Goal: Task Accomplishment & Management: Use online tool/utility

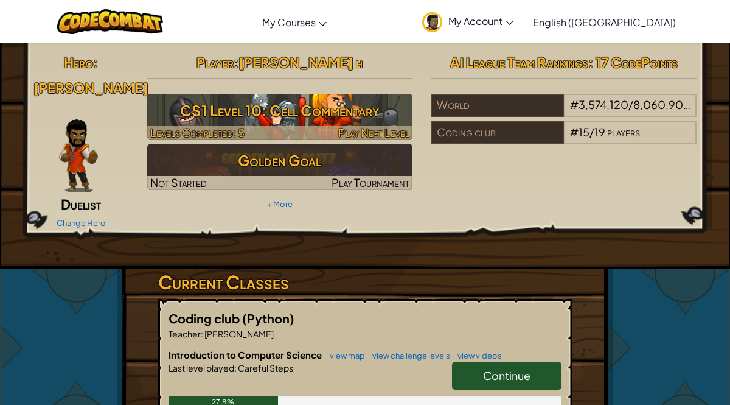
click at [265, 121] on h3 "CS1 Level 10: Cell Commentary" at bounding box center [280, 110] width 266 height 27
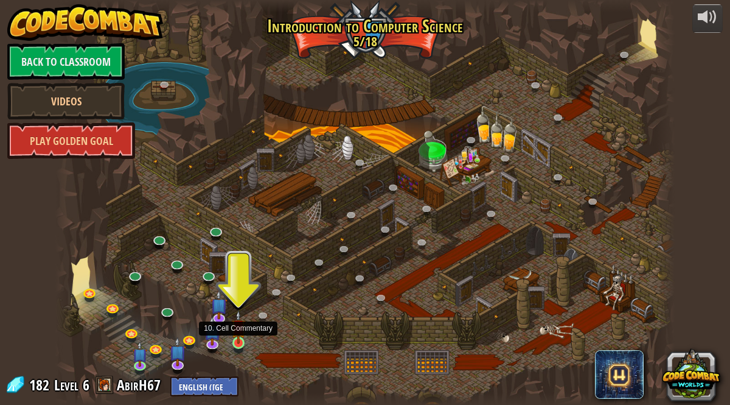
click at [235, 341] on img at bounding box center [238, 327] width 15 height 34
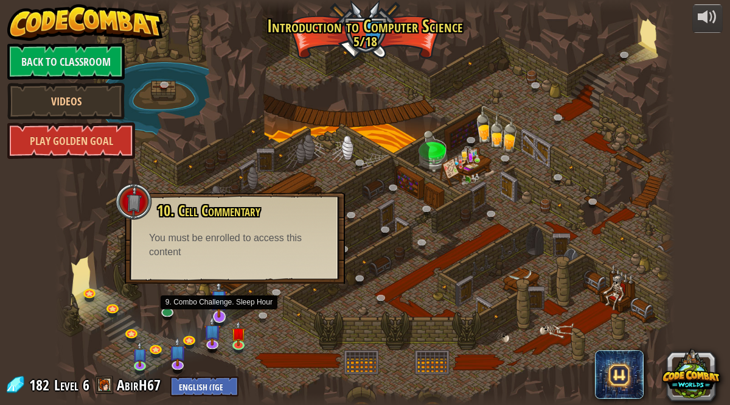
click at [218, 309] on img at bounding box center [219, 298] width 17 height 39
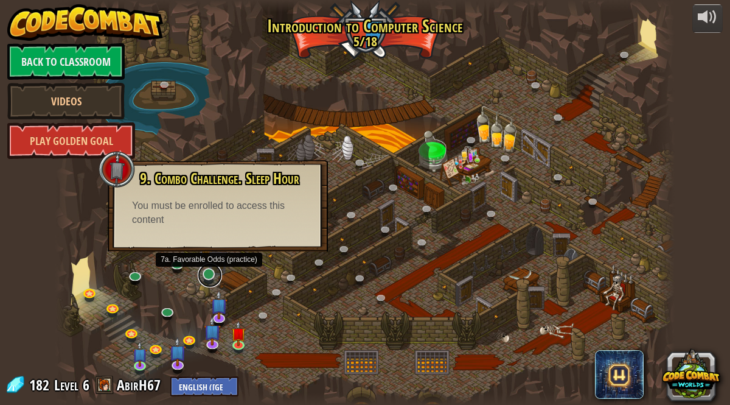
click at [211, 276] on link at bounding box center [210, 275] width 24 height 24
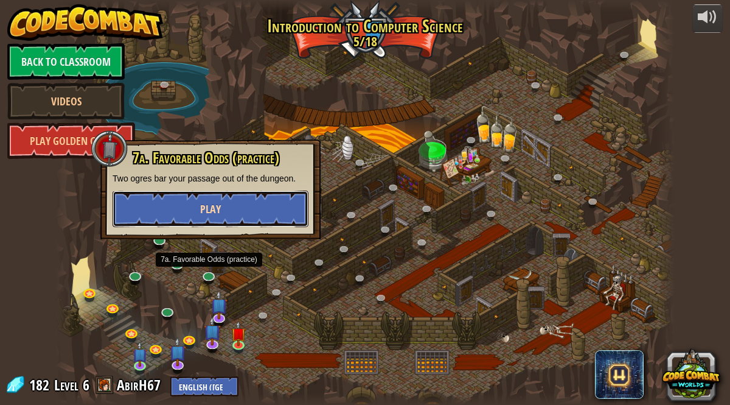
click at [196, 209] on button "Play" at bounding box center [211, 209] width 196 height 37
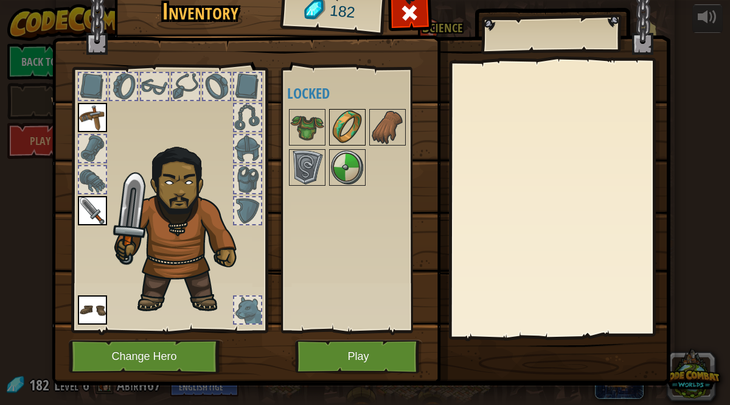
click at [344, 123] on img at bounding box center [348, 127] width 34 height 34
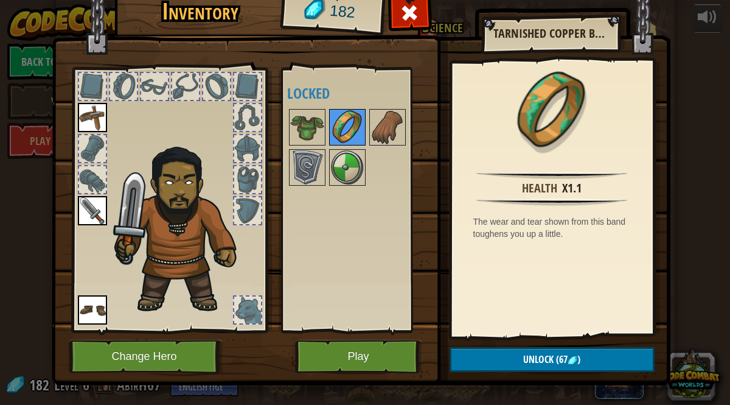
click at [344, 123] on img at bounding box center [348, 127] width 34 height 34
click at [309, 128] on img at bounding box center [307, 127] width 34 height 34
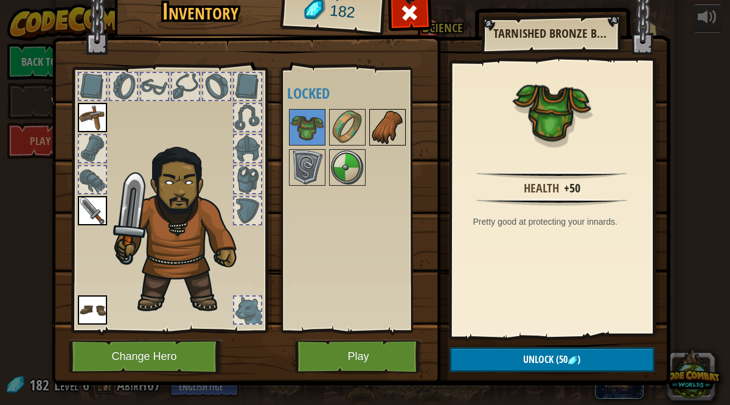
click at [384, 127] on img at bounding box center [388, 127] width 34 height 34
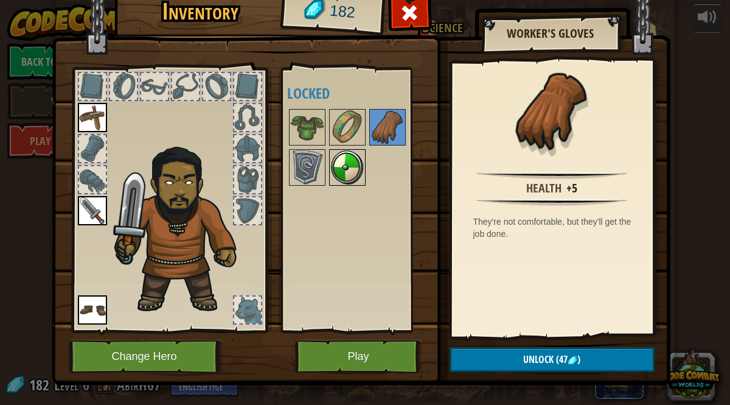
click at [356, 173] on img at bounding box center [348, 167] width 34 height 34
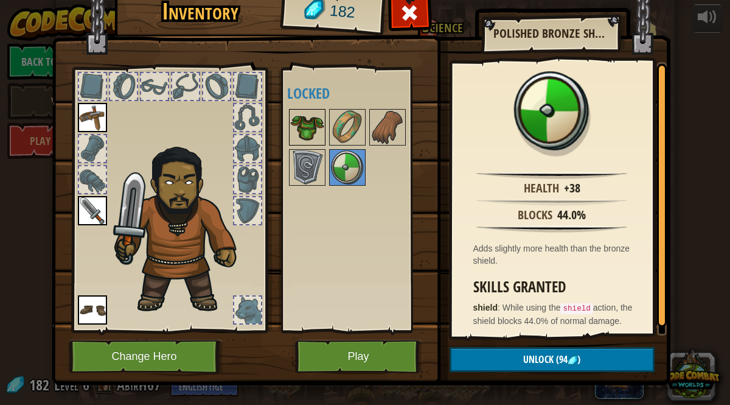
click at [316, 114] on img at bounding box center [307, 127] width 34 height 34
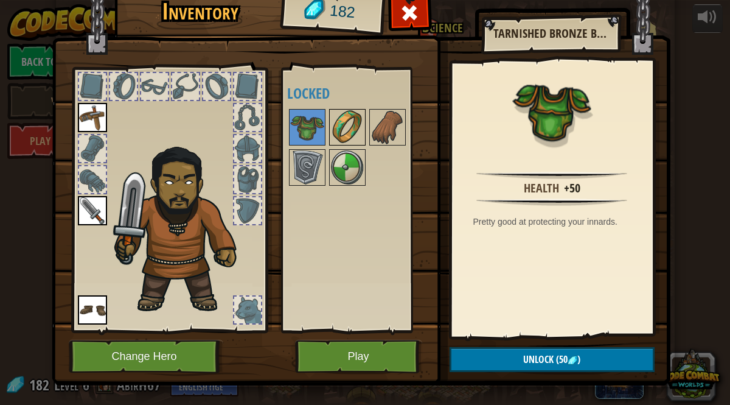
click at [343, 122] on img at bounding box center [348, 127] width 34 height 34
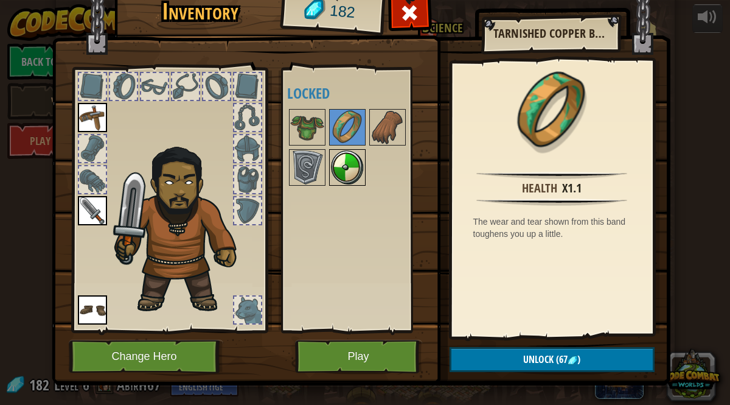
click at [345, 153] on img at bounding box center [348, 167] width 34 height 34
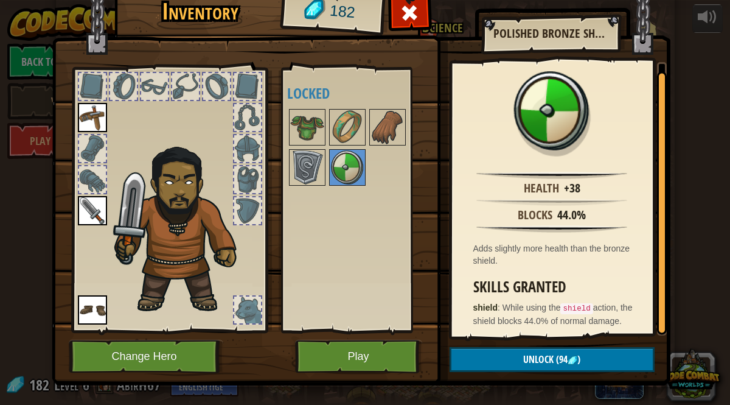
scroll to position [15, 0]
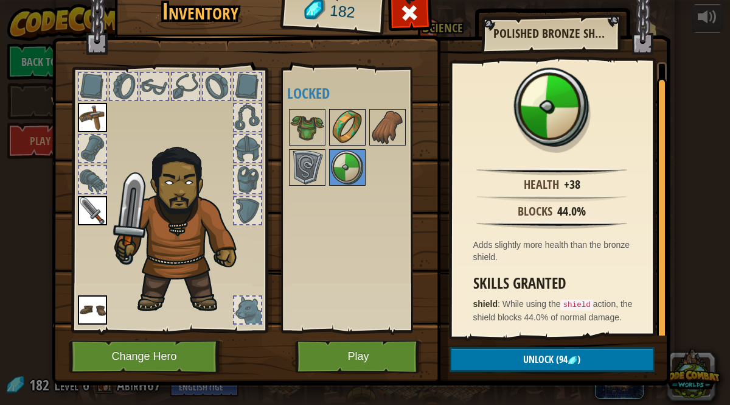
click at [337, 133] on img at bounding box center [348, 127] width 34 height 34
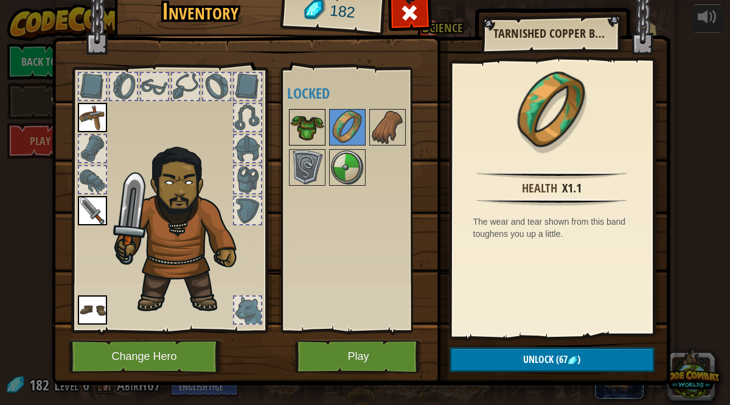
click at [307, 116] on img at bounding box center [307, 127] width 34 height 34
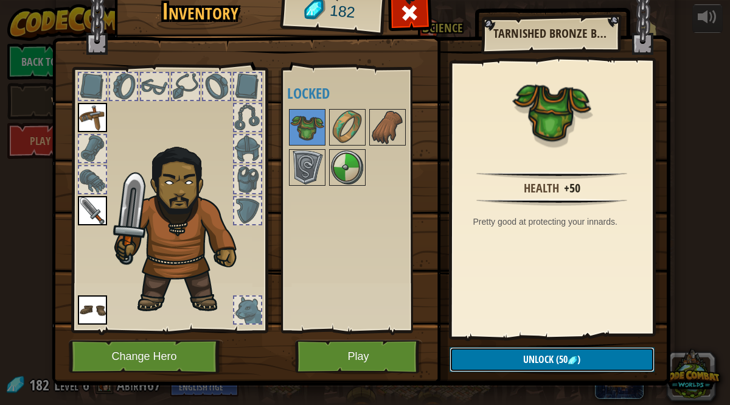
click at [569, 359] on img at bounding box center [573, 361] width 10 height 10
click at [501, 361] on button "Confirm" at bounding box center [552, 359] width 205 height 25
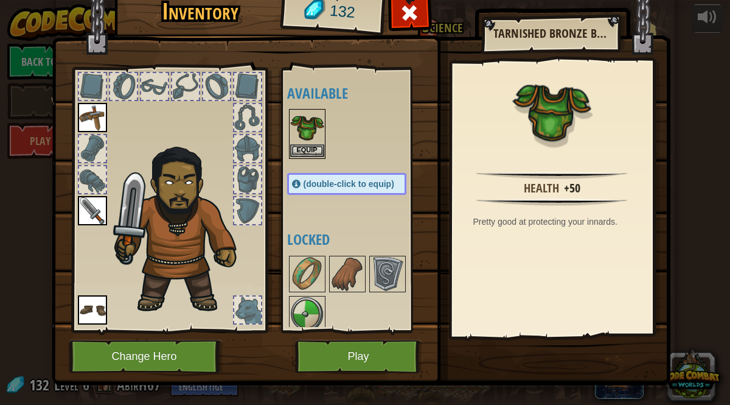
click at [306, 130] on img at bounding box center [307, 127] width 34 height 34
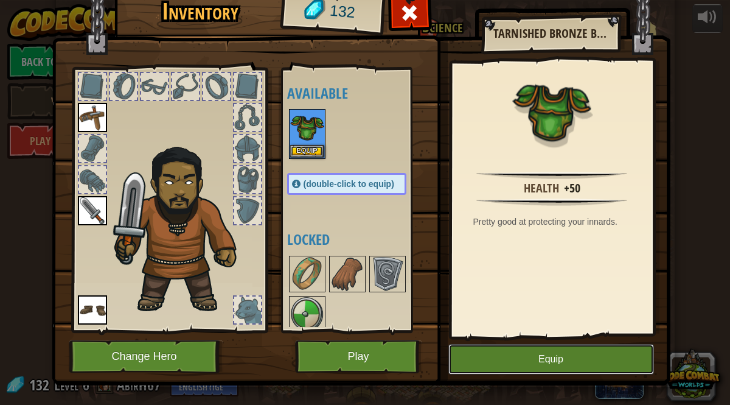
click at [504, 355] on button "Equip" at bounding box center [552, 359] width 206 height 30
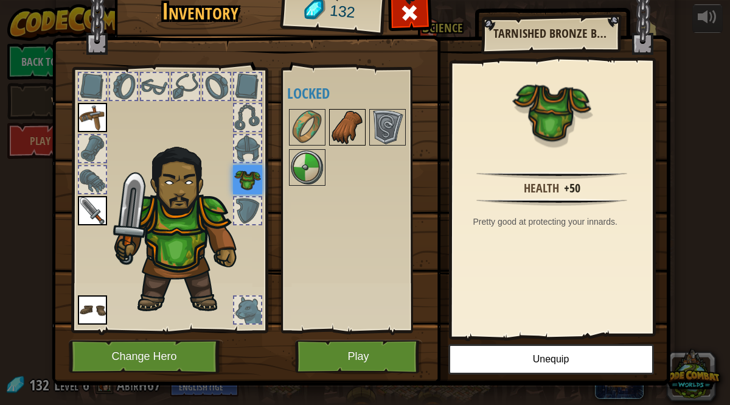
click at [348, 122] on img at bounding box center [348, 127] width 34 height 34
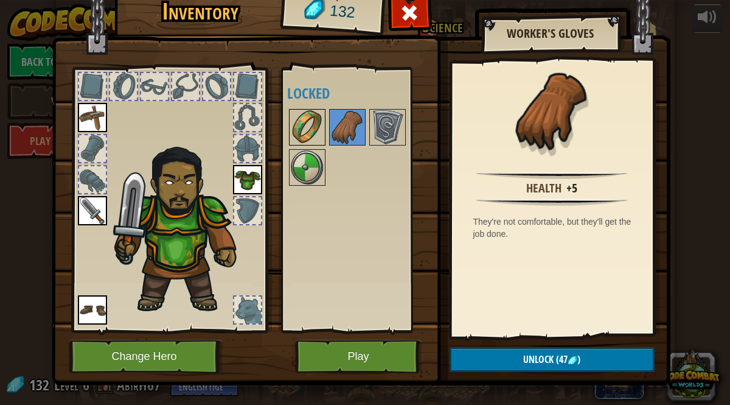
click at [310, 123] on img at bounding box center [307, 127] width 34 height 34
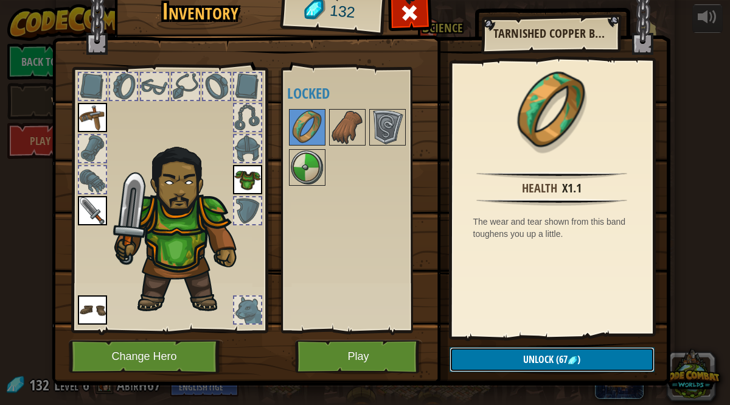
click at [491, 366] on button "Unlock (67 )" at bounding box center [552, 359] width 205 height 25
click at [494, 364] on button "Confirm" at bounding box center [552, 359] width 205 height 25
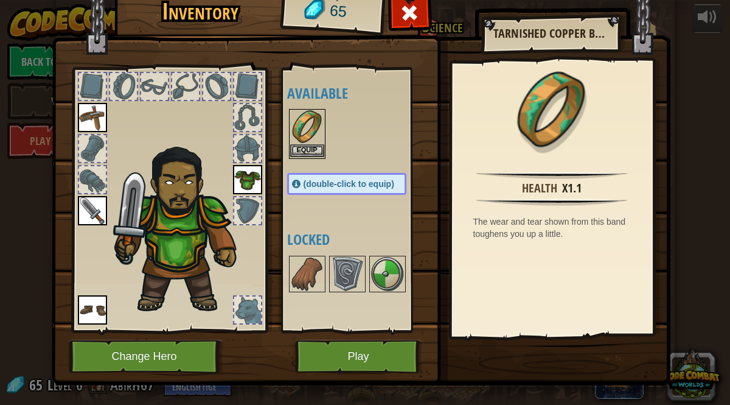
click at [296, 141] on img at bounding box center [307, 127] width 34 height 34
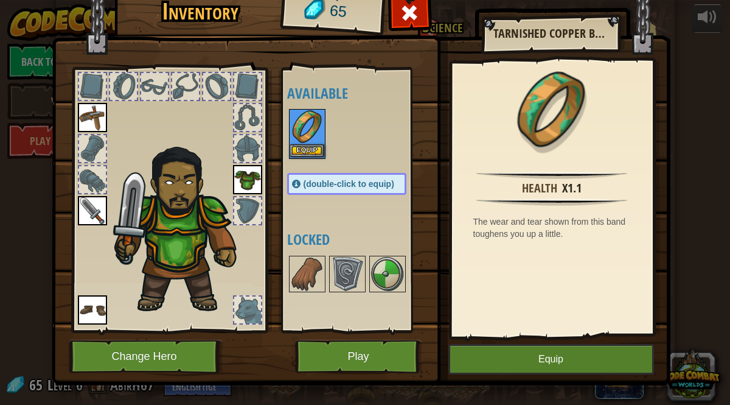
click at [296, 141] on img at bounding box center [307, 127] width 34 height 34
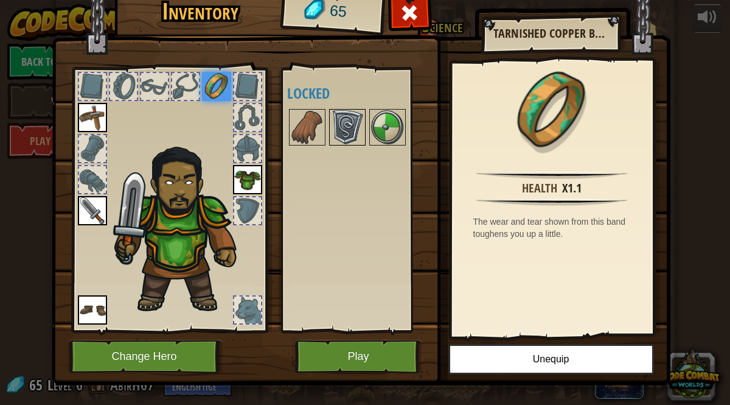
click at [342, 130] on img at bounding box center [348, 127] width 34 height 34
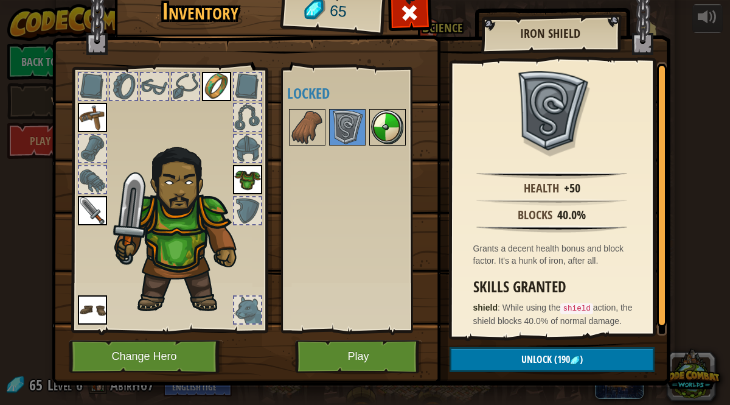
click at [379, 120] on img at bounding box center [388, 127] width 34 height 34
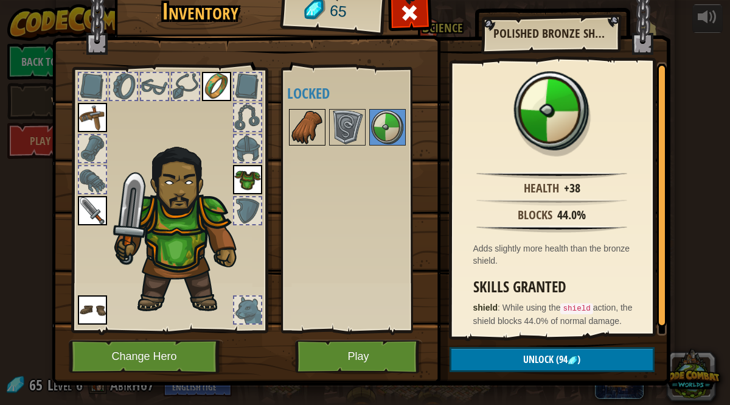
click at [305, 124] on img at bounding box center [307, 127] width 34 height 34
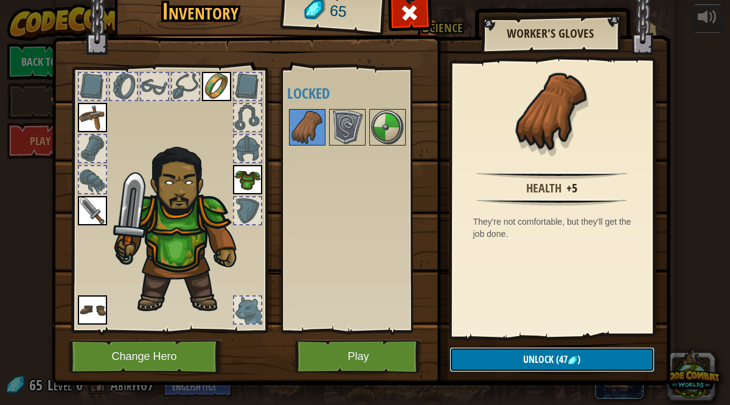
click at [523, 366] on button "Unlock (47 )" at bounding box center [552, 359] width 205 height 25
click at [522, 366] on button "Confirm" at bounding box center [552, 359] width 205 height 25
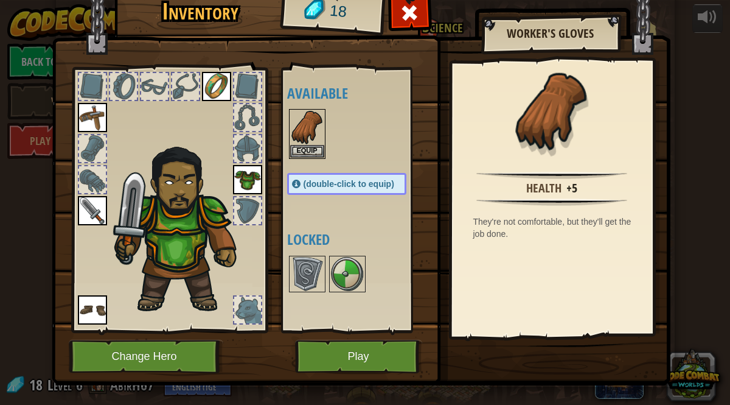
click at [522, 366] on img at bounding box center [361, 164] width 619 height 442
click at [302, 144] on button "Equip" at bounding box center [307, 150] width 34 height 13
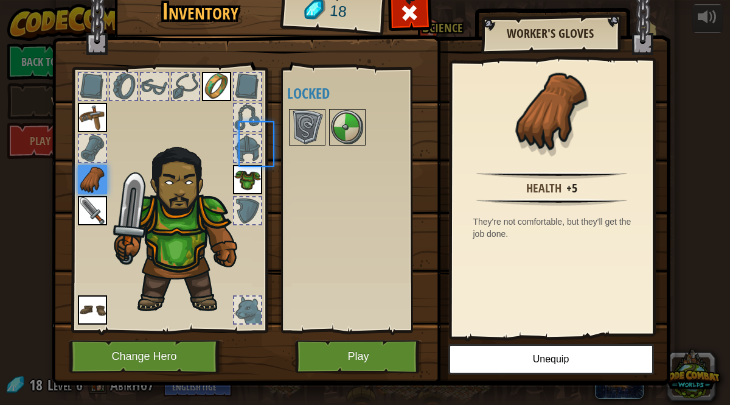
click at [302, 144] on img at bounding box center [307, 127] width 34 height 34
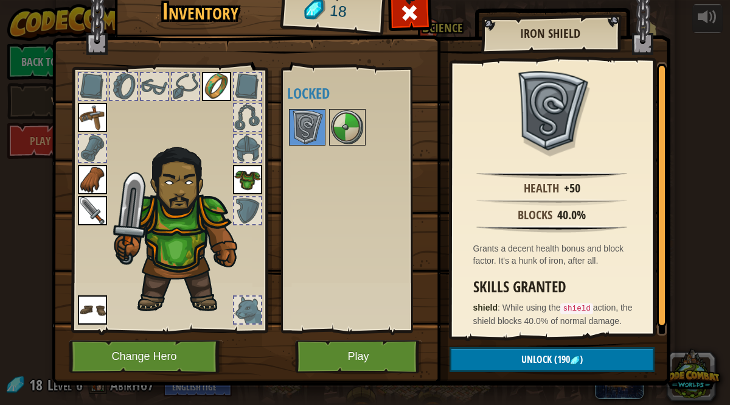
click at [93, 147] on div at bounding box center [92, 148] width 27 height 27
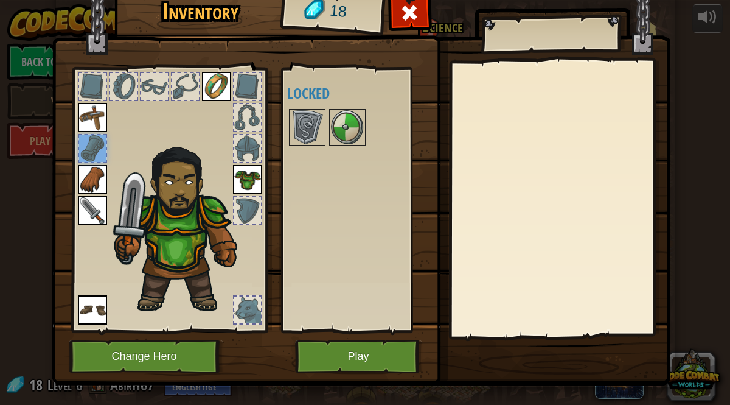
click at [89, 100] on div at bounding box center [92, 86] width 29 height 29
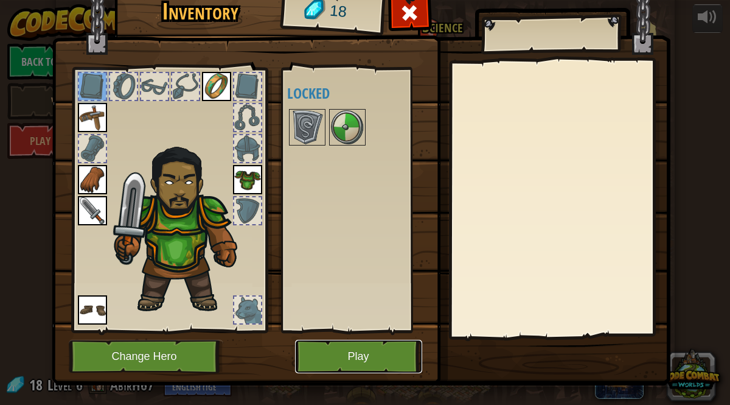
click at [363, 365] on button "Play" at bounding box center [358, 356] width 127 height 33
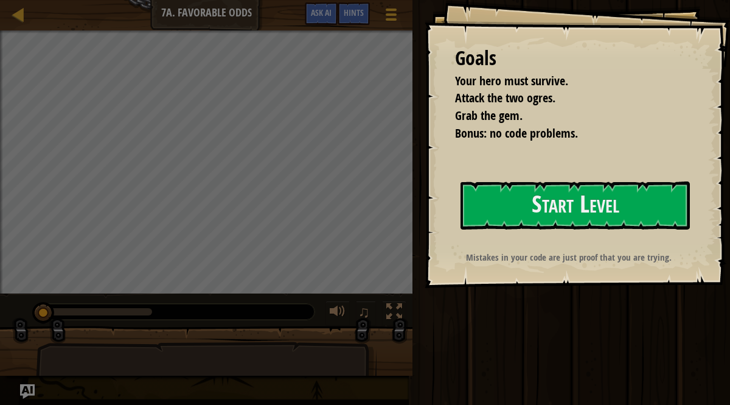
click at [445, 231] on div "Goals Your hero must survive. Attack the two ogres. Grab the gem. Bonus: no cod…" at bounding box center [578, 144] width 306 height 288
click at [499, 203] on button "Start Level" at bounding box center [575, 205] width 229 height 48
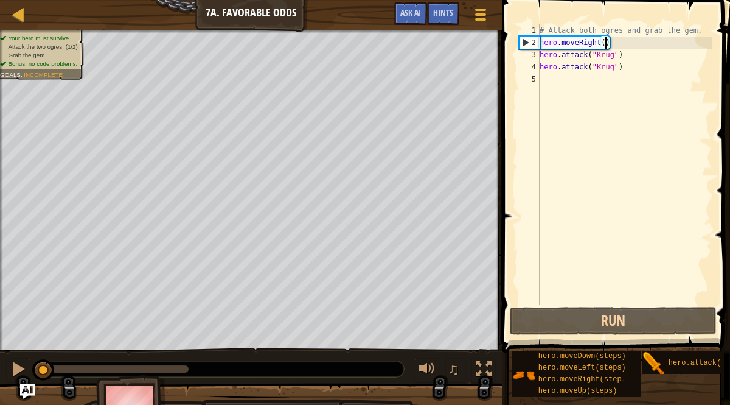
click at [604, 43] on div "# Attack both ogres and grab the gem. hero . moveRight ( ) hero . attack ( "[PE…" at bounding box center [625, 176] width 175 height 304
type textarea "hero.moveRight(1)"
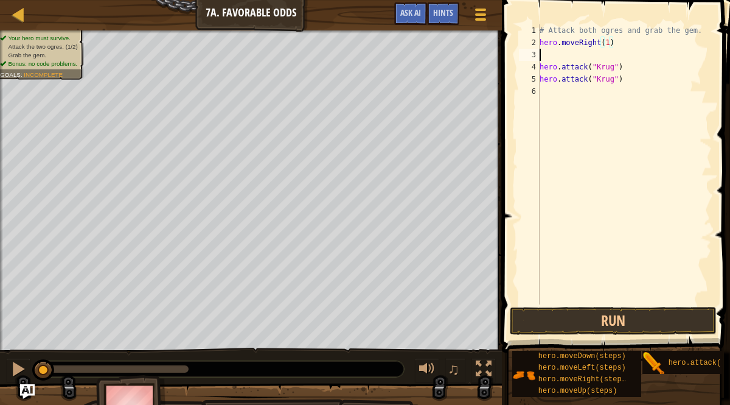
scroll to position [5, 0]
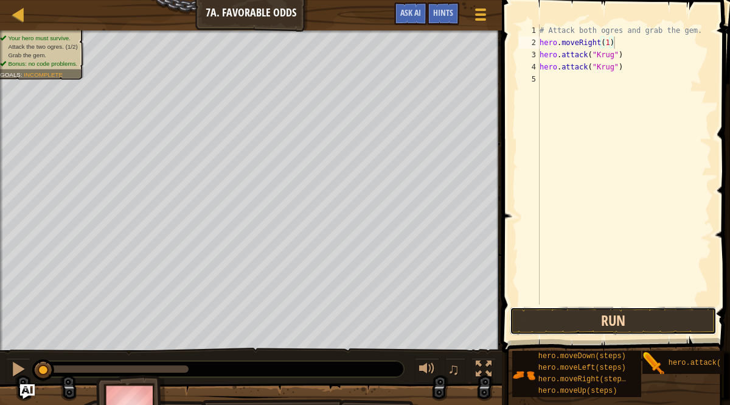
click at [575, 326] on button "Run" at bounding box center [613, 321] width 207 height 28
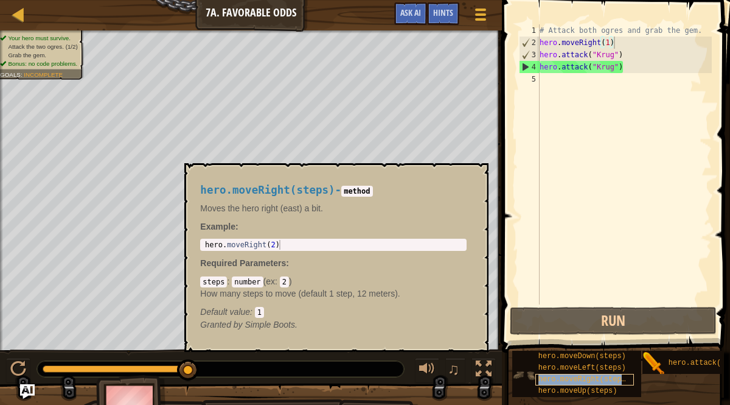
click at [563, 375] on span "hero.moveRight(steps)" at bounding box center [585, 379] width 92 height 9
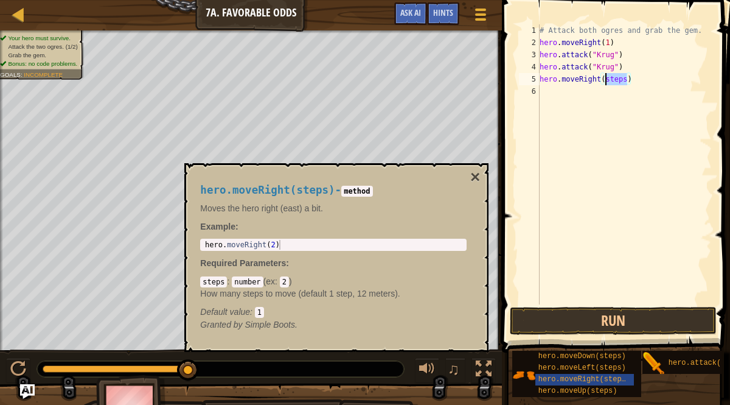
drag, startPoint x: 628, startPoint y: 79, endPoint x: 604, endPoint y: 78, distance: 23.1
click at [604, 78] on div "# Attack both ogres and grab the gem. hero . moveRight ( 1 ) hero . attack ( "[…" at bounding box center [625, 176] width 175 height 304
type textarea "hero.moveRight(1)"
click at [474, 182] on button "×" at bounding box center [476, 177] width 10 height 17
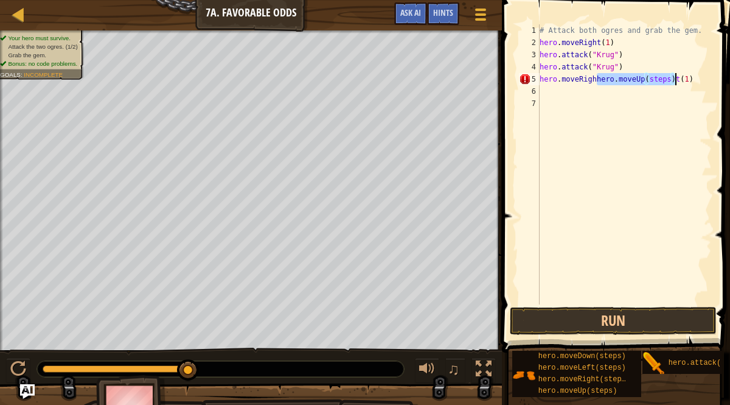
click at [598, 79] on div "# Attack both ogres and grab the gem. hero . moveRight ( 1 ) hero . attack ( "[…" at bounding box center [625, 176] width 175 height 304
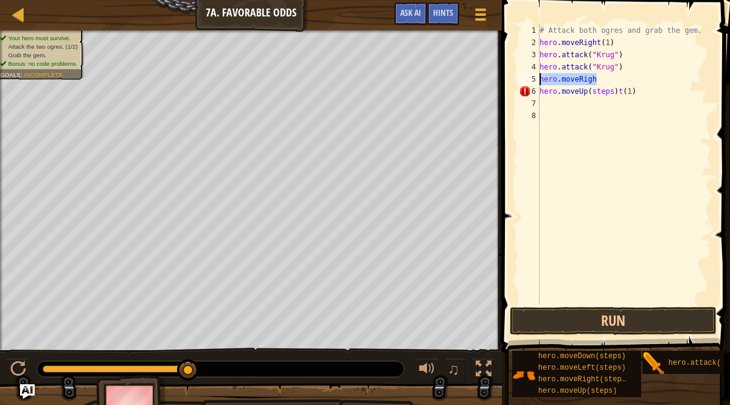
drag, startPoint x: 612, startPoint y: 83, endPoint x: 525, endPoint y: 75, distance: 88.0
click at [524, 75] on div "hero.moveUp(steps)t(1) 1 2 3 4 5 6 7 8 # Attack both [PERSON_NAME] and grab the…" at bounding box center [614, 164] width 195 height 280
click at [622, 96] on div "# Attack both ogres and grab the gem. hero . moveRight ( 1 ) hero . attack ( "[…" at bounding box center [625, 176] width 175 height 304
drag, startPoint x: 619, startPoint y: 95, endPoint x: 654, endPoint y: 92, distance: 34.8
click at [654, 92] on div "# Attack both ogres and grab the gem. hero . moveRight ( 1 ) hero . attack ( "[…" at bounding box center [625, 176] width 175 height 304
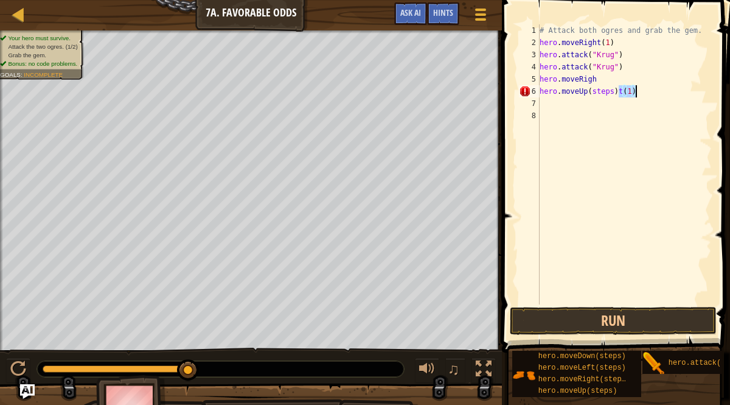
click at [598, 80] on div "# Attack both ogres and grab the gem. hero . moveRight ( 1 ) hero . attack ( "[…" at bounding box center [625, 176] width 175 height 304
paste textarea "t(1)"
drag, startPoint x: 618, startPoint y: 91, endPoint x: 653, endPoint y: 92, distance: 34.7
click at [653, 92] on div "# Attack both ogres and grab the gem. hero . moveRight ( 1 ) hero . attack ( "[…" at bounding box center [625, 176] width 175 height 304
drag, startPoint x: 613, startPoint y: 94, endPoint x: 593, endPoint y: 93, distance: 20.1
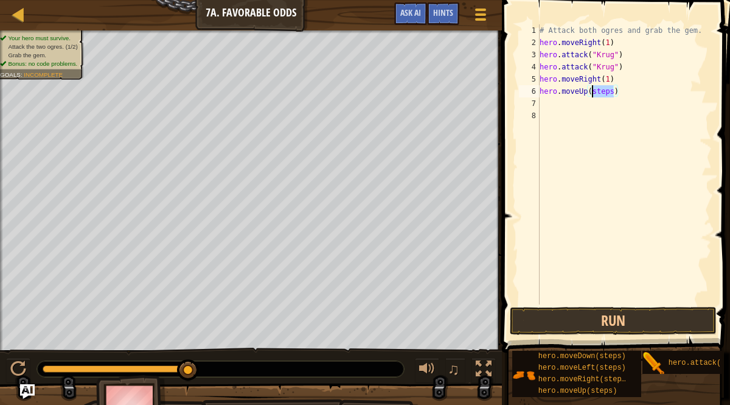
click at [593, 93] on div "# Attack both ogres and grab the gem. hero . moveRight ( 1 ) hero . attack ( "[…" at bounding box center [625, 176] width 175 height 304
type textarea "hero.moveUp(1)"
click at [609, 93] on div "# Attack both ogres and grab the gem. hero . moveRight ( 1 ) hero . attack ( "[…" at bounding box center [625, 176] width 175 height 304
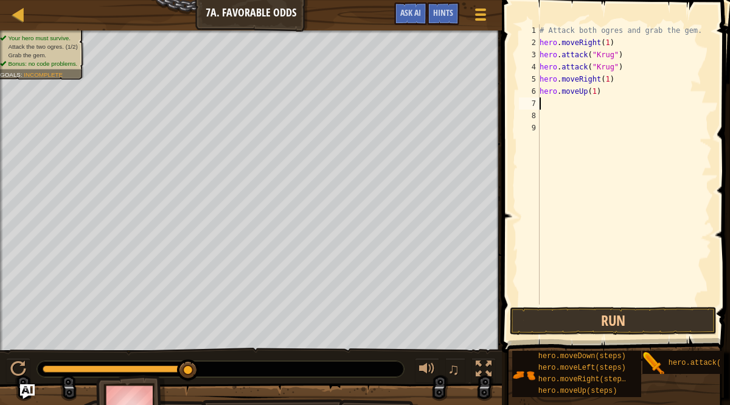
click at [609, 93] on div "# Attack both ogres and grab the gem. hero . moveRight ( 1 ) hero . attack ( "[…" at bounding box center [625, 176] width 175 height 304
type textarea "hero.moveUp(1)"
click at [578, 105] on div "# Attack both ogres and grab the gem. hero . moveRight ( 1 ) hero . attack ( "[…" at bounding box center [625, 176] width 175 height 304
click at [602, 102] on div "# Attack both ogres and grab the gem. hero . moveRight ( 1 ) hero . attack ( "[…" at bounding box center [625, 176] width 175 height 304
drag, startPoint x: 603, startPoint y: 100, endPoint x: 622, endPoint y: 100, distance: 18.9
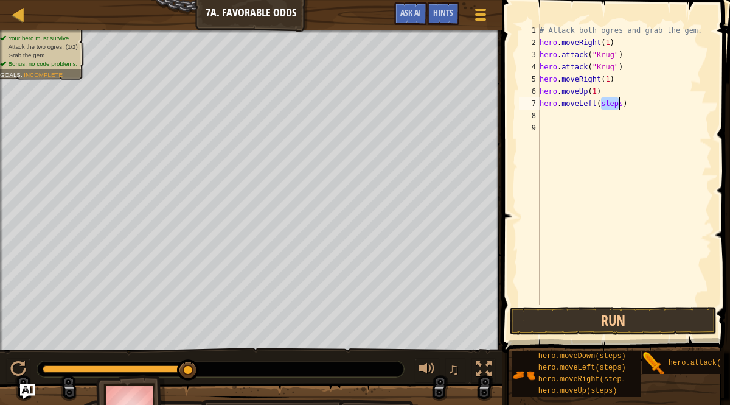
click at [623, 100] on div "# Attack both ogres and grab the gem. hero . moveRight ( 1 ) hero . attack ( "[…" at bounding box center [625, 176] width 175 height 304
click at [608, 114] on div "# Attack both ogres and grab the gem. hero . moveRight ( 1 ) hero . attack ( "[…" at bounding box center [625, 176] width 175 height 304
drag, startPoint x: 619, startPoint y: 116, endPoint x: 594, endPoint y: 117, distance: 25.0
click at [594, 117] on div "# Attack both ogres and grab the gem. hero . moveRight ( 1 ) hero . attack ( "[…" at bounding box center [625, 176] width 175 height 304
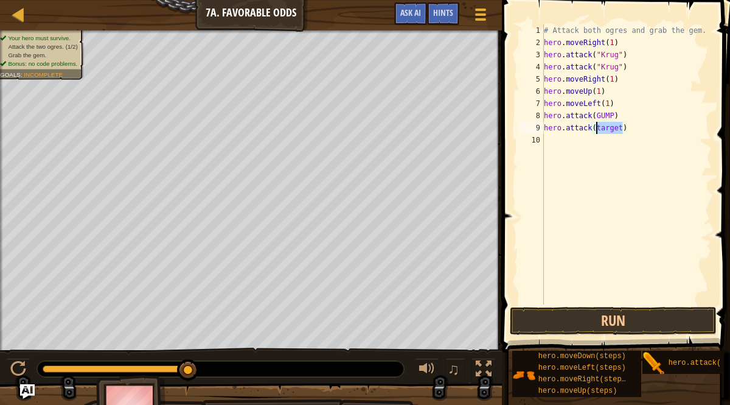
drag, startPoint x: 625, startPoint y: 127, endPoint x: 597, endPoint y: 125, distance: 28.1
click at [597, 125] on div "# Attack both ogres and grab the gem. hero . moveRight ( 1 ) hero . attack ( "[…" at bounding box center [627, 176] width 171 height 304
click at [613, 113] on div "# Attack both ogres and grab the gem. hero . moveRight ( 1 ) hero . attack ( "[…" at bounding box center [627, 176] width 171 height 304
click at [579, 319] on button "Run" at bounding box center [613, 321] width 207 height 28
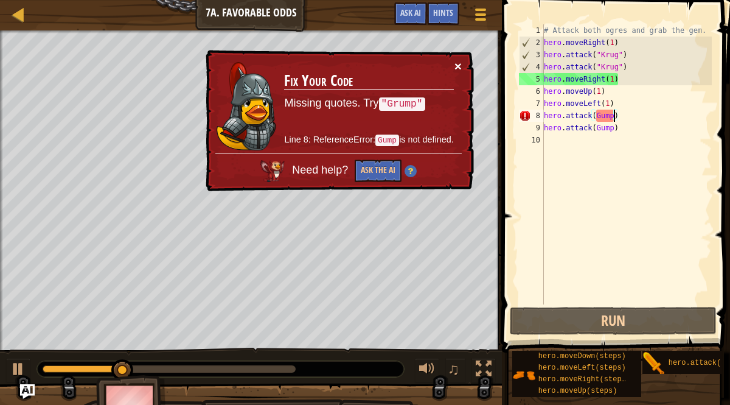
click at [459, 68] on button "×" at bounding box center [458, 66] width 7 height 13
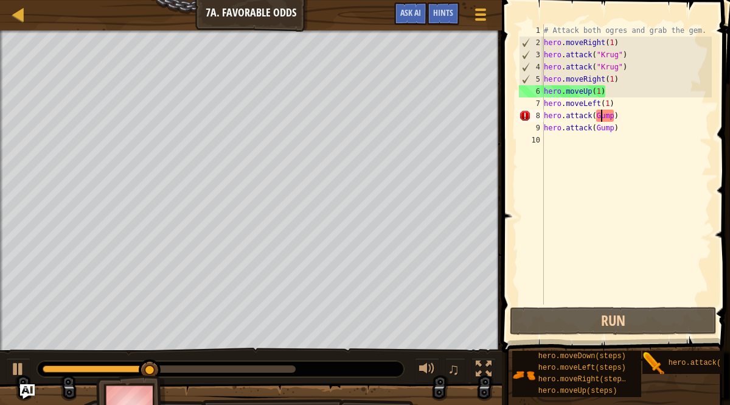
click at [601, 114] on div "# Attack both ogres and grab the gem. hero . moveRight ( 1 ) hero . attack ( "[…" at bounding box center [627, 176] width 171 height 304
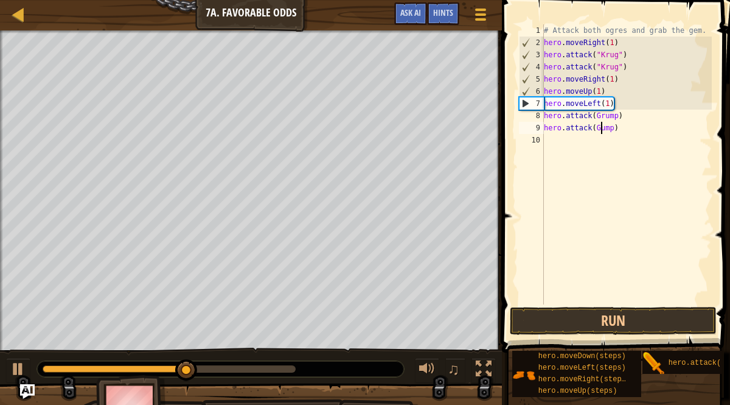
click at [601, 125] on div "# Attack both ogres and grab the gem. hero . moveRight ( 1 ) hero . attack ( "[…" at bounding box center [627, 176] width 171 height 304
type textarea "hero.attack(Grump)"
click at [555, 169] on div "# Attack both ogres and grab the gem. hero . moveRight ( 1 ) hero . attack ( "[…" at bounding box center [627, 176] width 171 height 304
click at [526, 103] on div "7" at bounding box center [532, 103] width 24 height 12
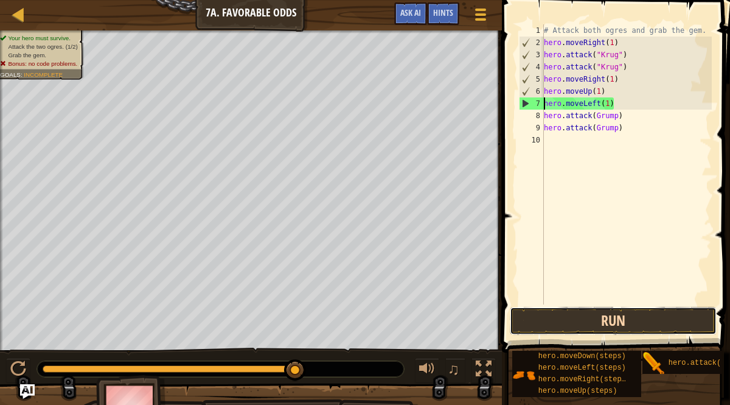
click at [553, 325] on button "Run" at bounding box center [613, 321] width 207 height 28
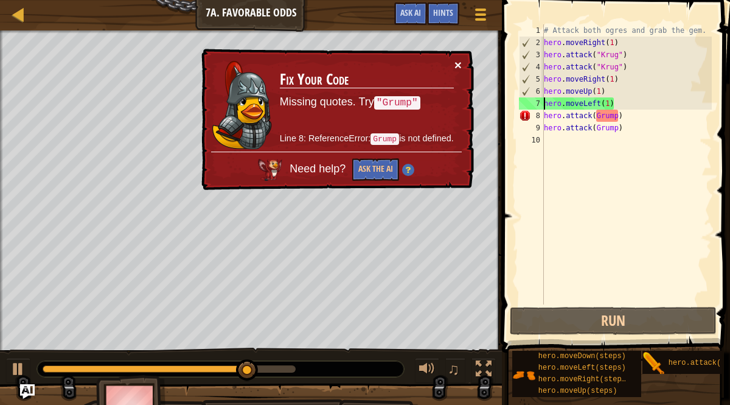
click at [458, 65] on button "×" at bounding box center [458, 64] width 7 height 13
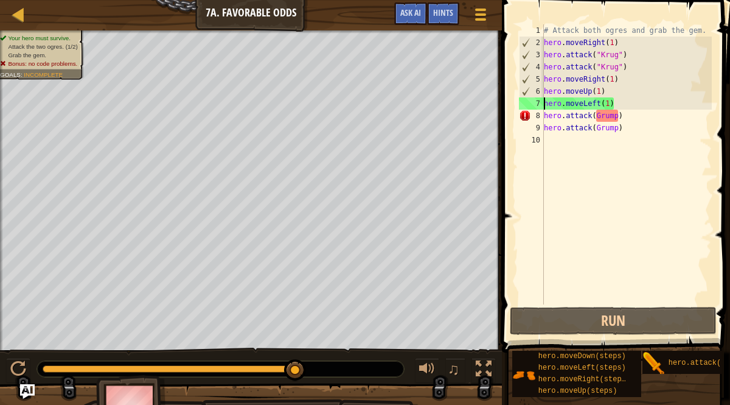
click at [601, 121] on div "# Attack both ogres and grab the gem. hero . moveRight ( 1 ) hero . attack ( "[…" at bounding box center [627, 176] width 171 height 304
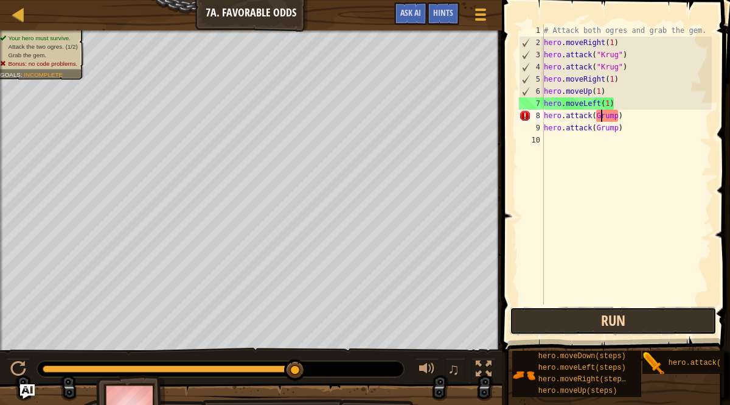
click at [579, 310] on button "Run" at bounding box center [613, 321] width 207 height 28
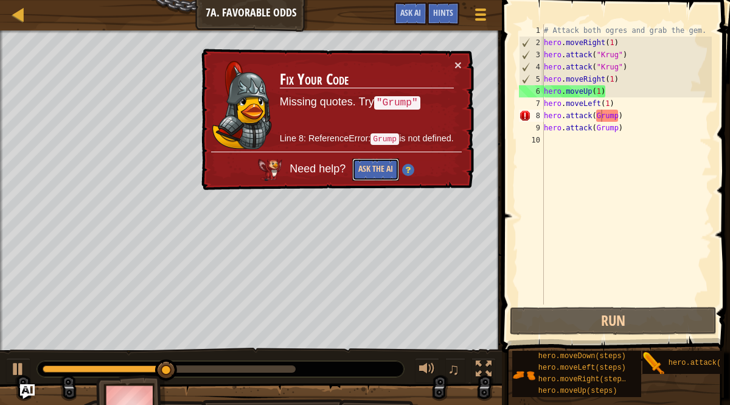
click at [364, 173] on button "Ask the AI" at bounding box center [375, 169] width 47 height 23
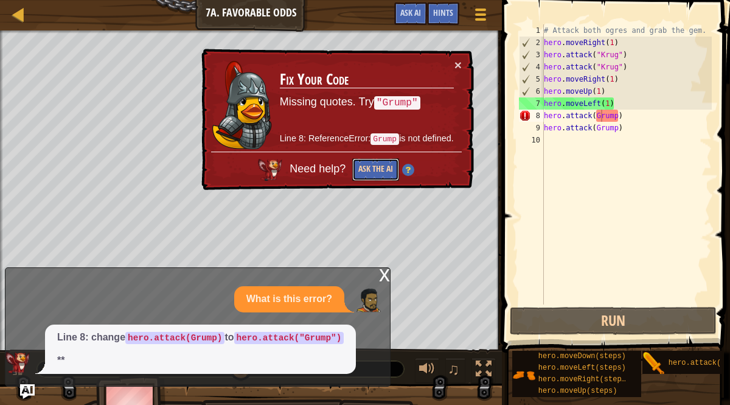
click at [365, 172] on button "Ask the AI" at bounding box center [375, 169] width 47 height 23
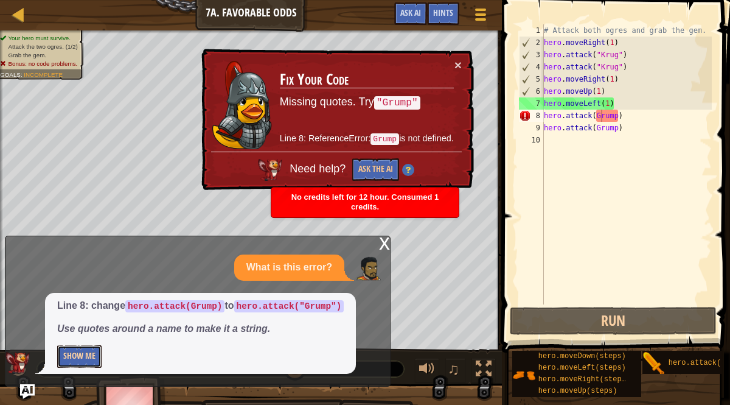
click at [75, 352] on button "Show Me" at bounding box center [79, 356] width 44 height 23
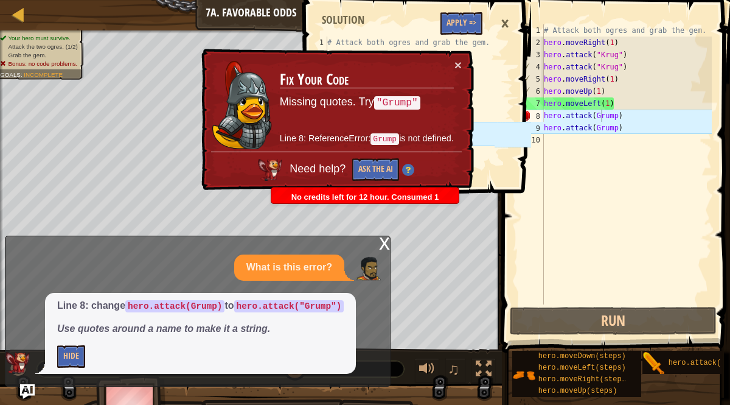
click at [463, 55] on div "× Fix Your Code Missing quotes. Try "Grump" Line 8: ReferenceError: Grump is no…" at bounding box center [336, 120] width 275 height 142
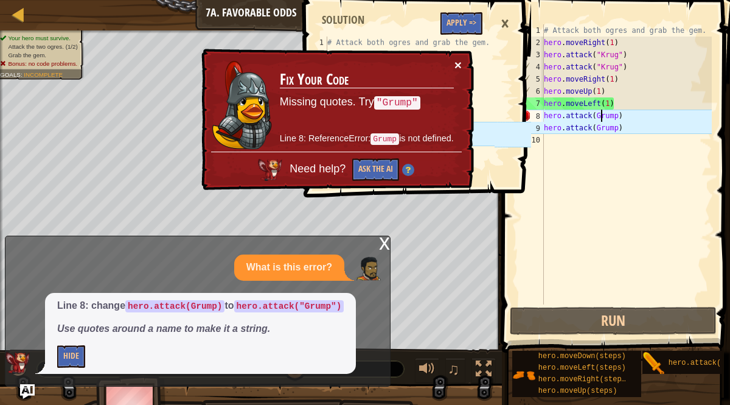
click at [457, 63] on button "×" at bounding box center [458, 64] width 7 height 13
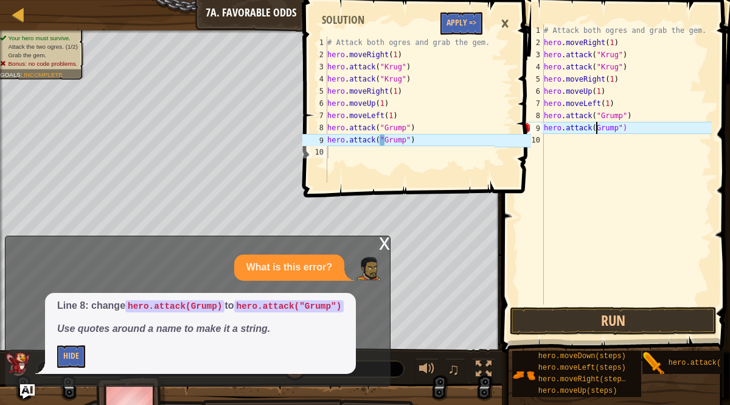
scroll to position [5, 5]
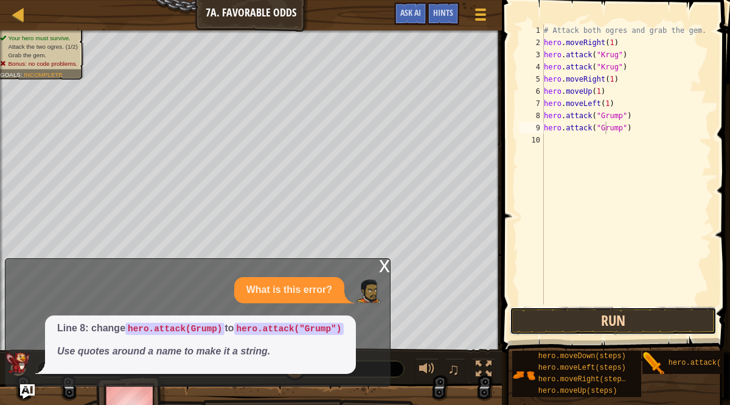
click at [562, 313] on button "Run" at bounding box center [613, 321] width 207 height 28
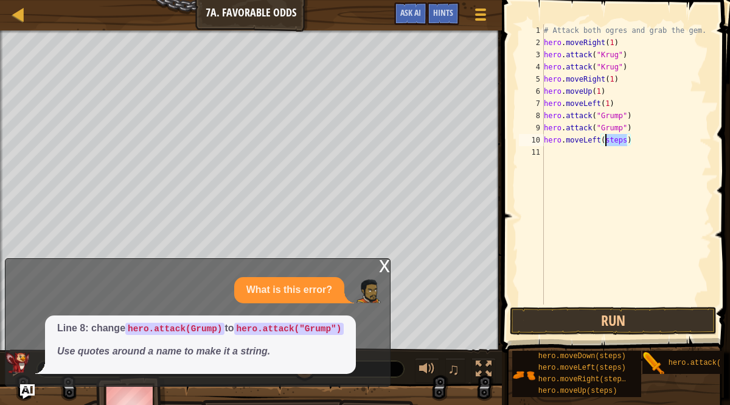
drag, startPoint x: 627, startPoint y: 142, endPoint x: 609, endPoint y: 139, distance: 18.5
click at [606, 141] on div "# Attack both ogres and grab the gem. hero . moveRight ( 1 ) hero . attack ( "[…" at bounding box center [627, 176] width 170 height 304
type textarea "hero.moveLeft(1)"
click at [594, 318] on button "Run" at bounding box center [613, 321] width 207 height 28
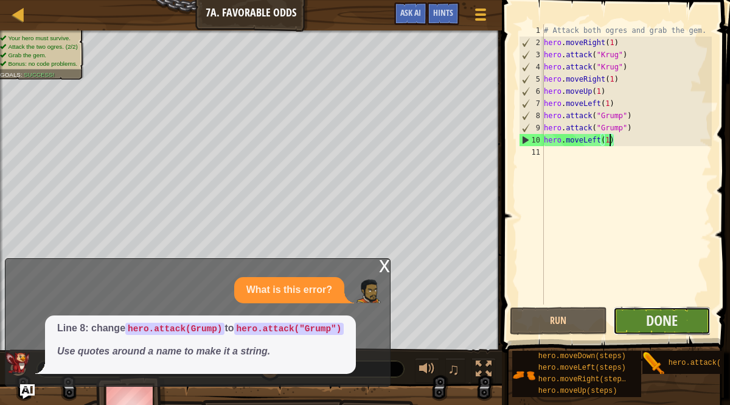
click at [630, 326] on button "Done" at bounding box center [662, 321] width 97 height 28
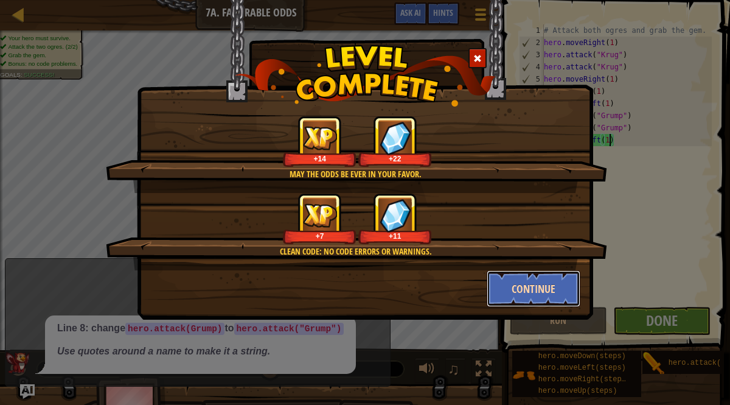
click at [550, 292] on button "Continue" at bounding box center [534, 288] width 94 height 37
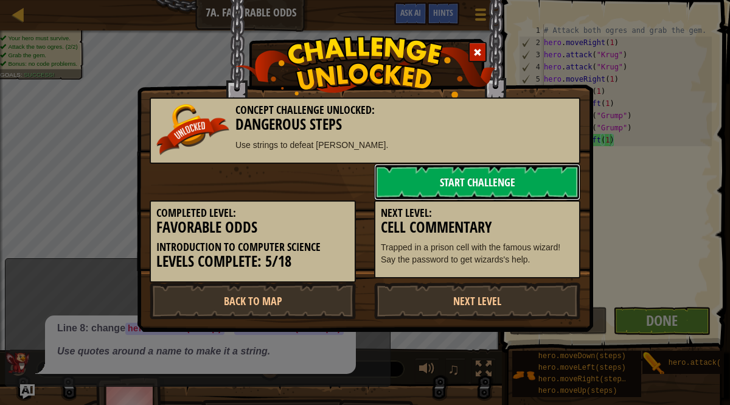
click at [450, 187] on link "Start Challenge" at bounding box center [477, 182] width 206 height 37
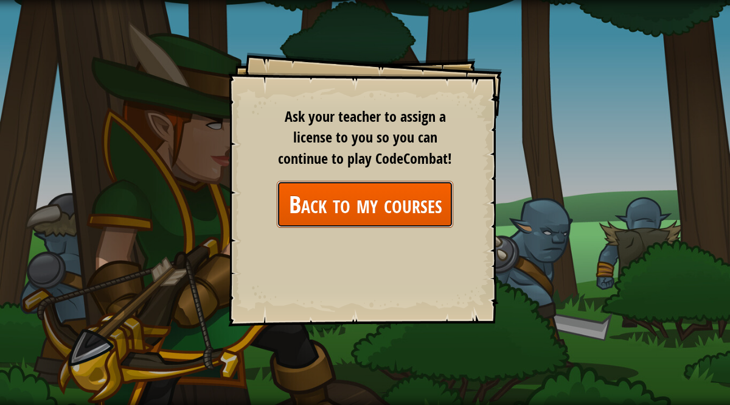
click at [427, 204] on link "Back to my courses" at bounding box center [365, 204] width 177 height 47
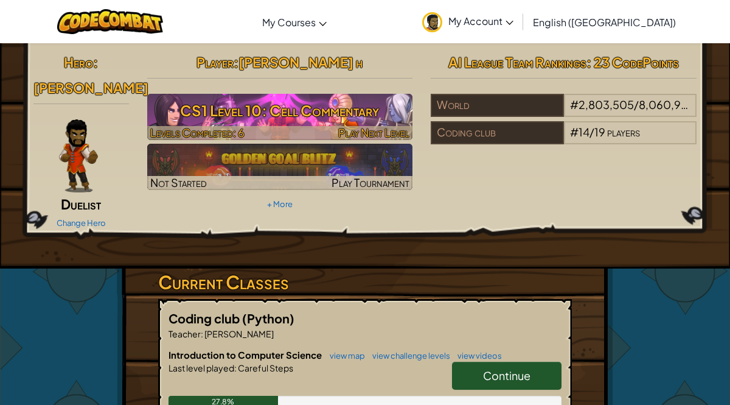
click at [258, 98] on h3 "CS1 Level 10: Cell Commentary" at bounding box center [280, 110] width 266 height 27
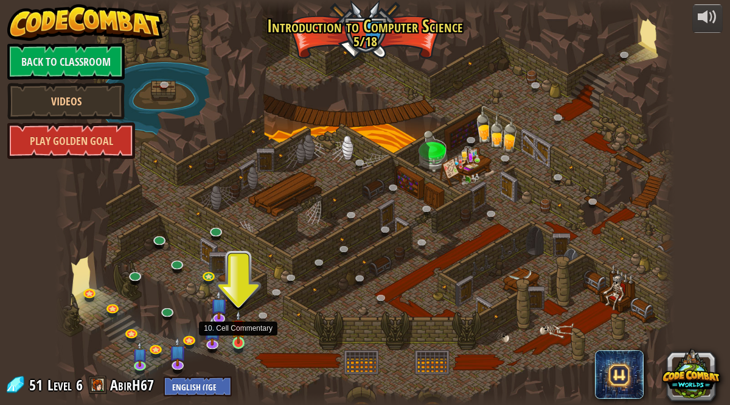
click at [240, 337] on img at bounding box center [238, 327] width 15 height 34
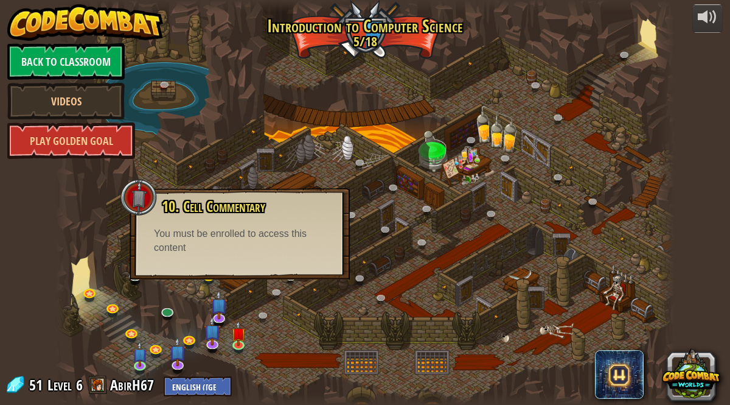
click at [142, 193] on div at bounding box center [139, 197] width 37 height 37
click at [298, 128] on div at bounding box center [364, 202] width 619 height 405
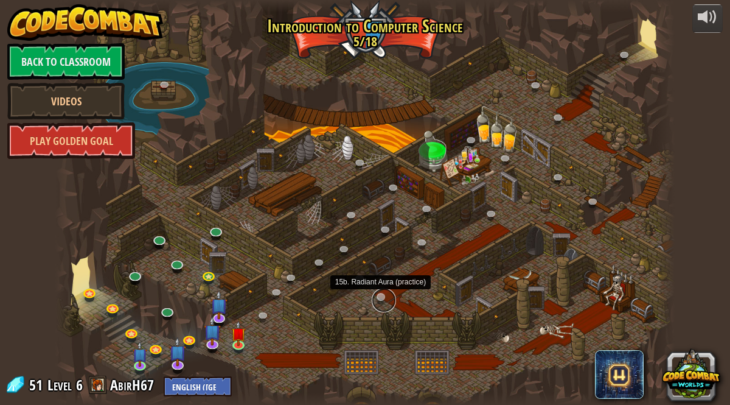
click at [388, 296] on link at bounding box center [384, 300] width 24 height 24
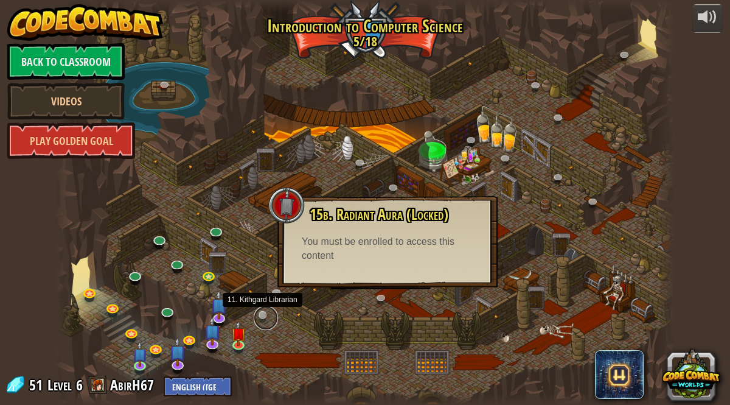
click at [261, 314] on link at bounding box center [266, 318] width 24 height 24
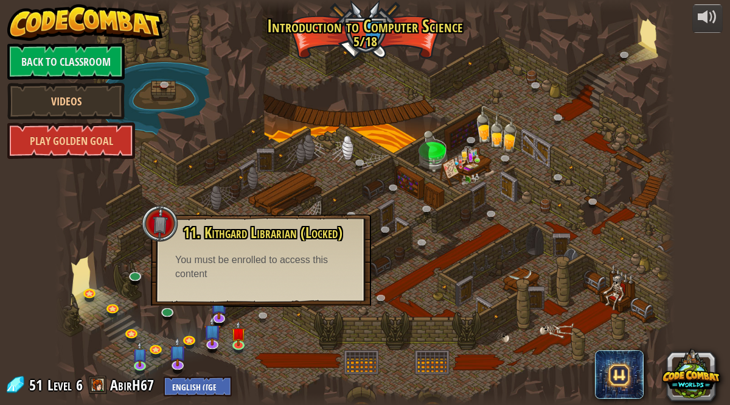
click at [240, 172] on div at bounding box center [364, 202] width 619 height 405
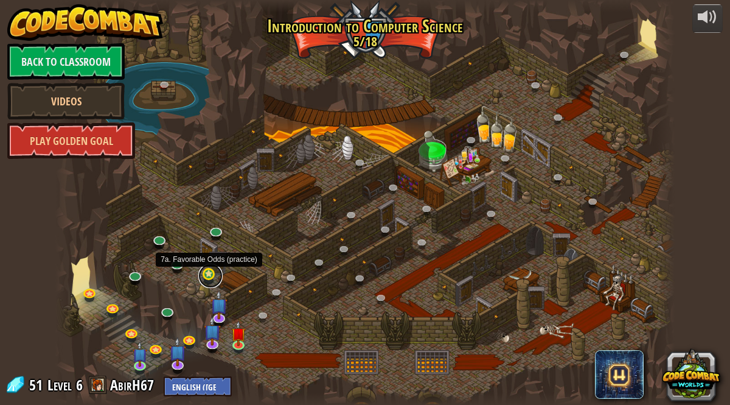
click at [211, 279] on link at bounding box center [210, 276] width 24 height 24
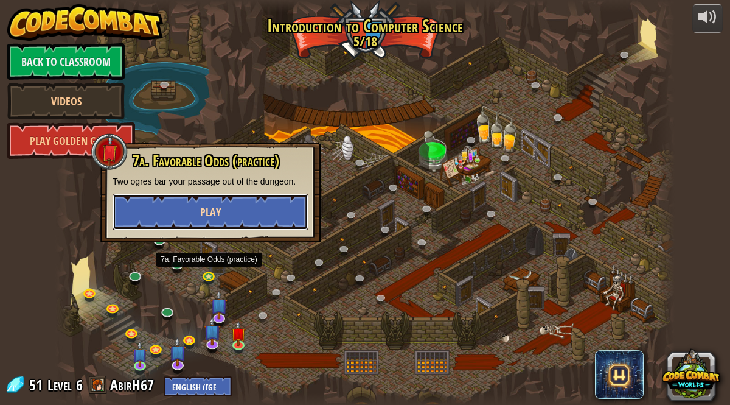
click at [211, 203] on button "Play" at bounding box center [211, 212] width 196 height 37
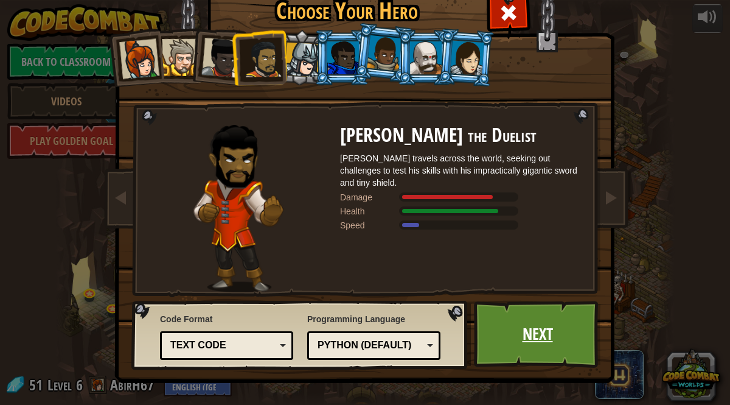
click at [552, 335] on link "Next" at bounding box center [537, 334] width 127 height 67
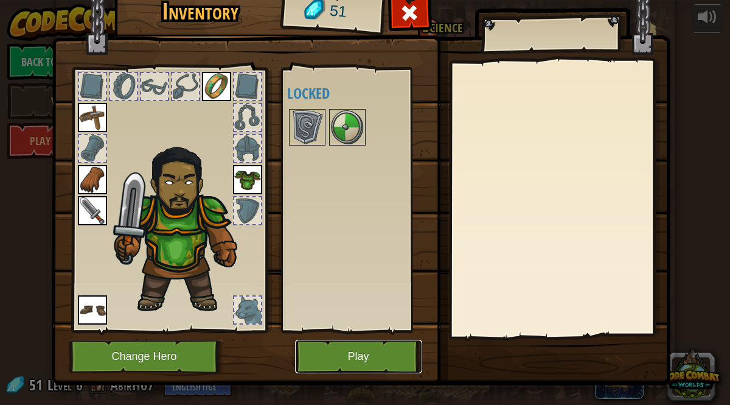
click at [334, 365] on button "Play" at bounding box center [358, 356] width 127 height 33
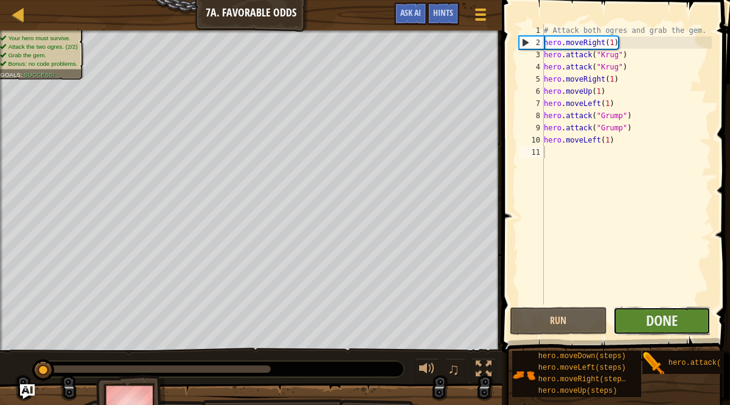
click at [641, 319] on button "Done" at bounding box center [662, 321] width 97 height 28
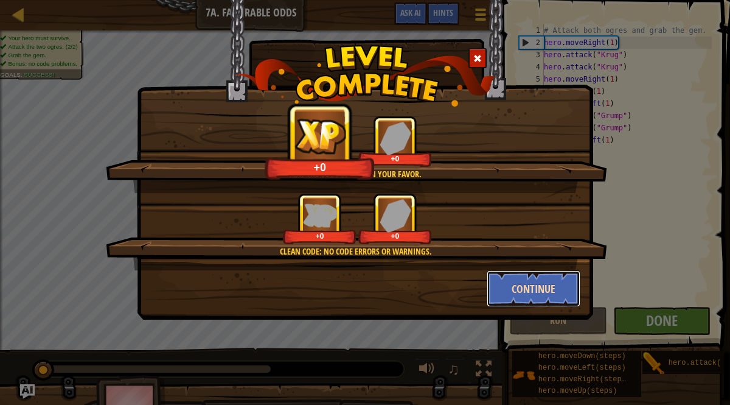
click at [524, 290] on button "Continue" at bounding box center [534, 288] width 94 height 37
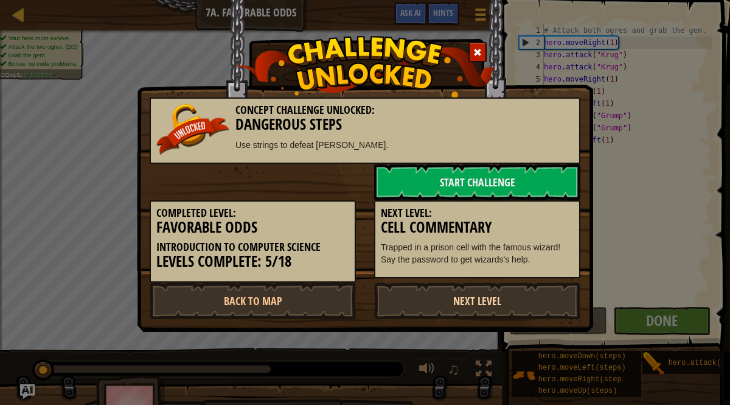
click at [524, 294] on link "Next Level" at bounding box center [477, 300] width 206 height 37
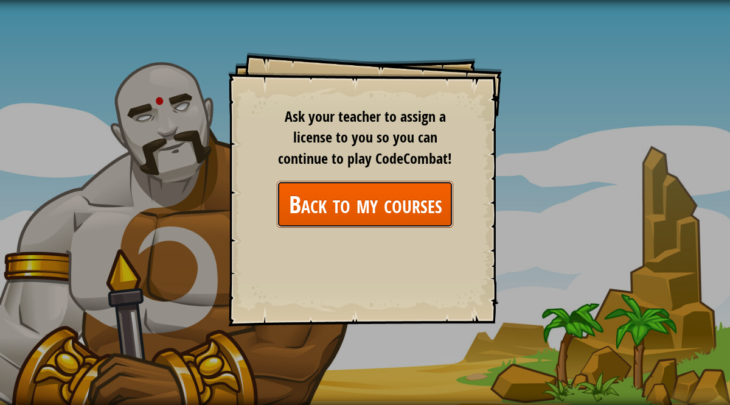
click at [419, 192] on link "Back to my courses" at bounding box center [365, 204] width 177 height 47
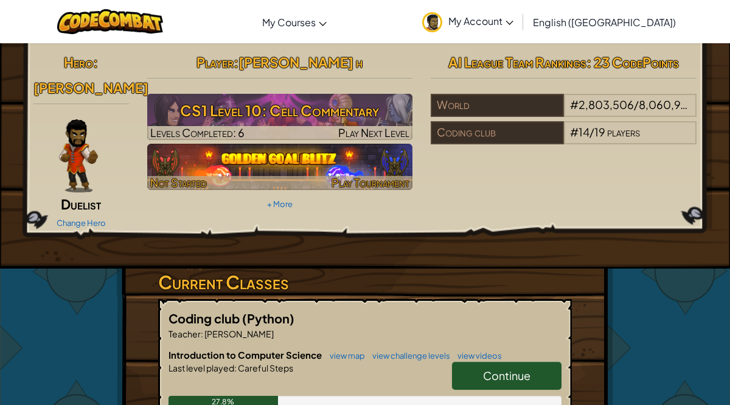
click at [363, 177] on span "Play Tournament" at bounding box center [371, 182] width 78 height 14
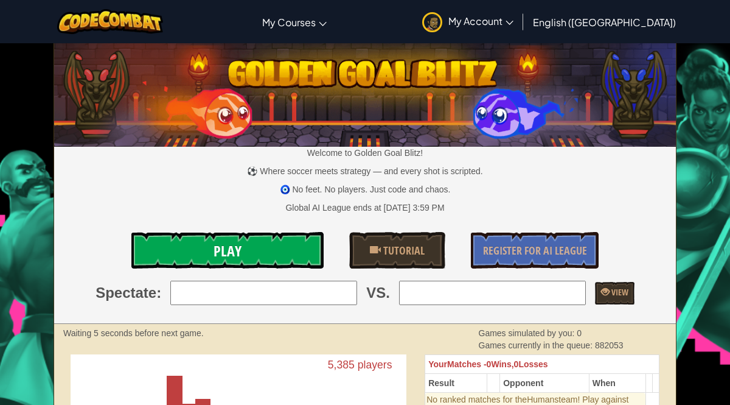
click at [214, 241] on span "Play" at bounding box center [228, 250] width 28 height 19
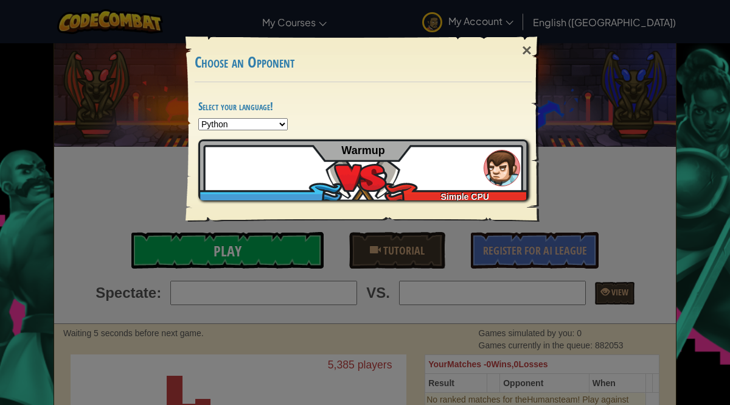
click at [214, 241] on div "× Choose an Opponent Select your language! Python JavaScript CoffeeScript Lua C…" at bounding box center [365, 202] width 730 height 405
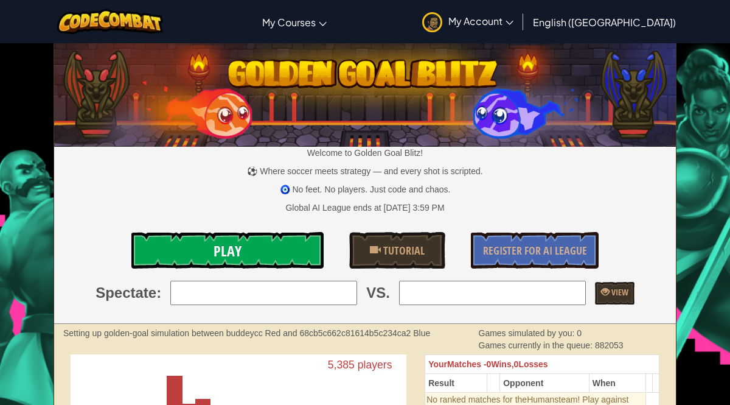
click at [239, 237] on link "Play" at bounding box center [227, 250] width 192 height 37
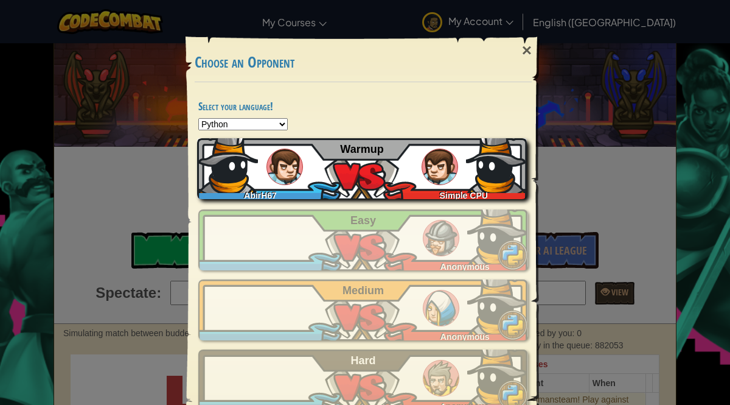
click at [323, 170] on div "AbirH67 Simple CPU Warmup" at bounding box center [362, 168] width 330 height 61
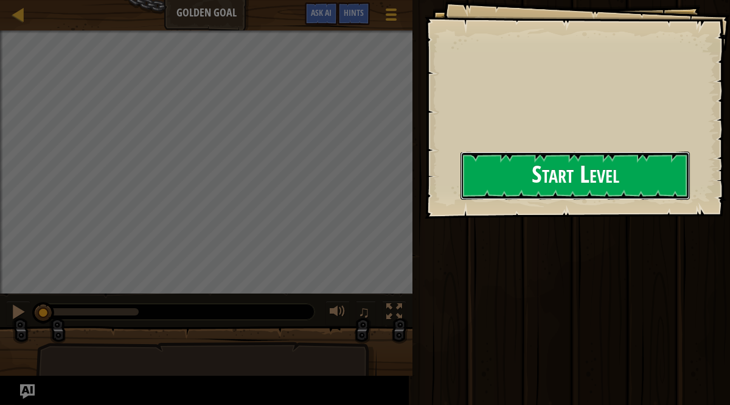
click at [461, 180] on button "Start Level" at bounding box center [575, 176] width 229 height 48
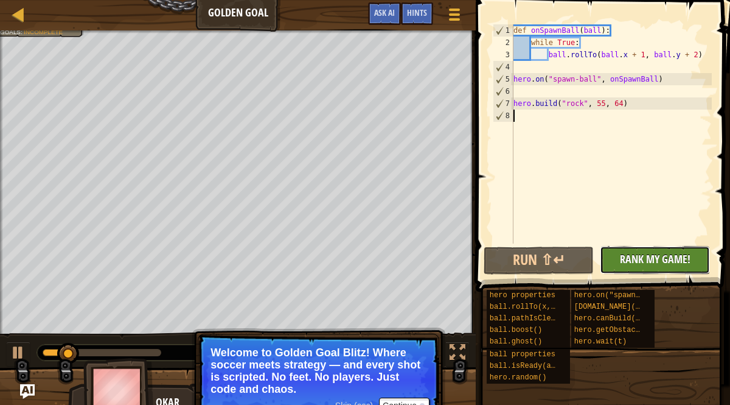
click at [646, 257] on span "Rank My Game!" at bounding box center [655, 258] width 71 height 15
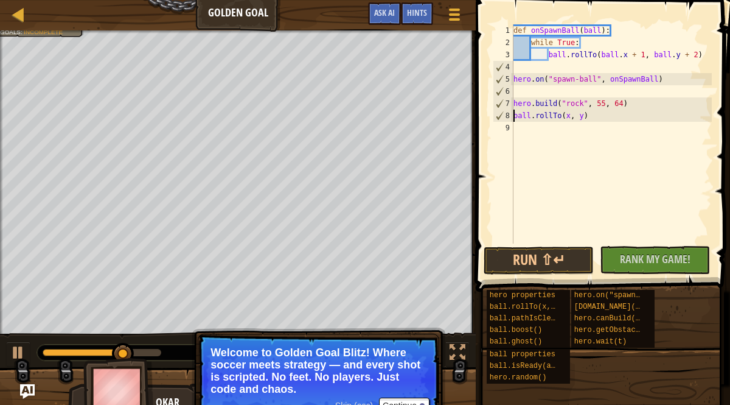
click at [569, 119] on div "def onSpawnBall ( ball ) : while True : ball . rollTo ( ball . x + 1 , ball . y…" at bounding box center [611, 145] width 201 height 243
type textarea "ball.rollTo(66, 65)"
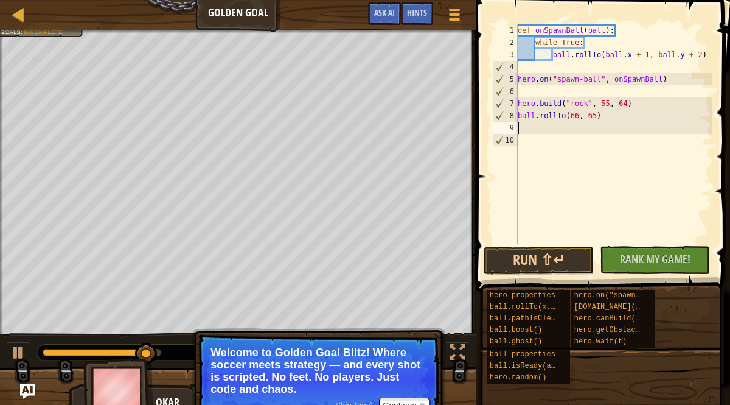
scroll to position [5, 0]
